Goal: Information Seeking & Learning: Learn about a topic

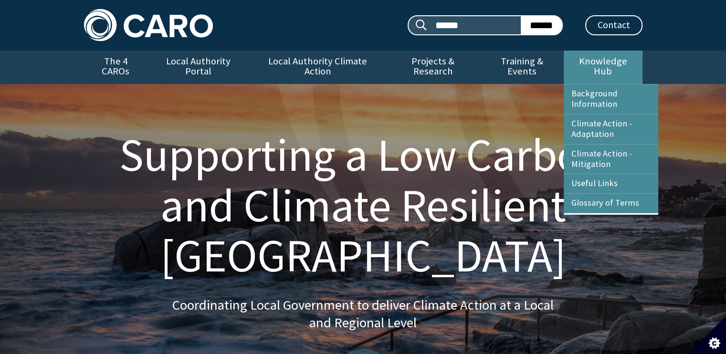
click at [585, 68] on link "Knowledge Hub" at bounding box center [603, 67] width 78 height 33
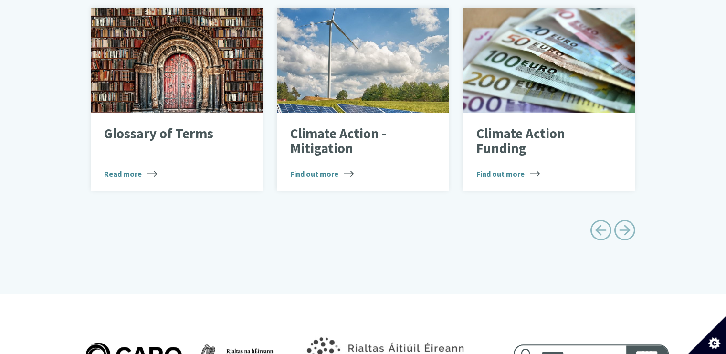
scroll to position [573, 0]
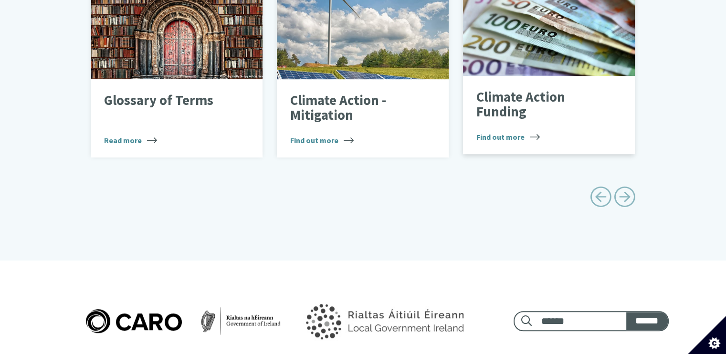
click at [578, 109] on div "Climate Action Funding Find out more" at bounding box center [549, 115] width 172 height 78
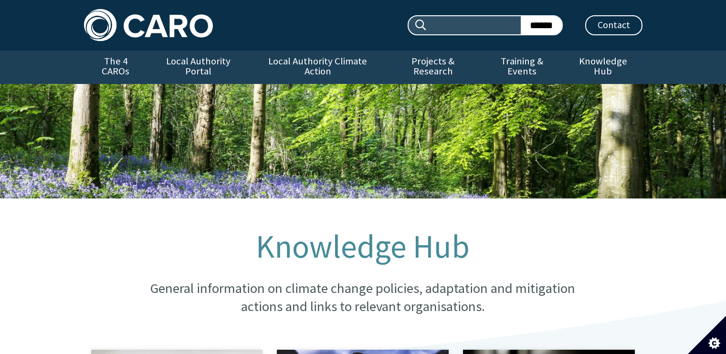
scroll to position [580, 0]
